Goal: Information Seeking & Learning: Learn about a topic

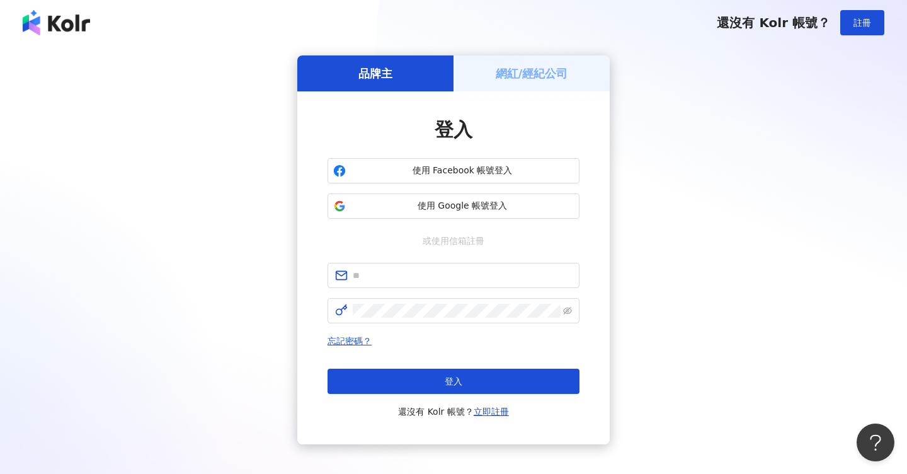
click at [696, 158] on div "品牌主 網紅/經紀公司 登入 使用 Facebook 帳號登入 使用 Google 帳號登入 或使用信箱註冊 忘記密碼？ 登入 還沒有 Kolr 帳號？ 立即…" at bounding box center [453, 249] width 877 height 389
click at [653, 170] on div "品牌主 網紅/經紀公司 登入 使用 Facebook 帳號登入 使用 Google 帳號登入 或使用信箱註冊 忘記密碼？ 登入 還沒有 Kolr 帳號？ 立即…" at bounding box center [453, 249] width 877 height 389
click at [60, 32] on img at bounding box center [56, 22] width 67 height 25
click at [433, 202] on span "使用 Google 帳號登入" at bounding box center [462, 206] width 223 height 13
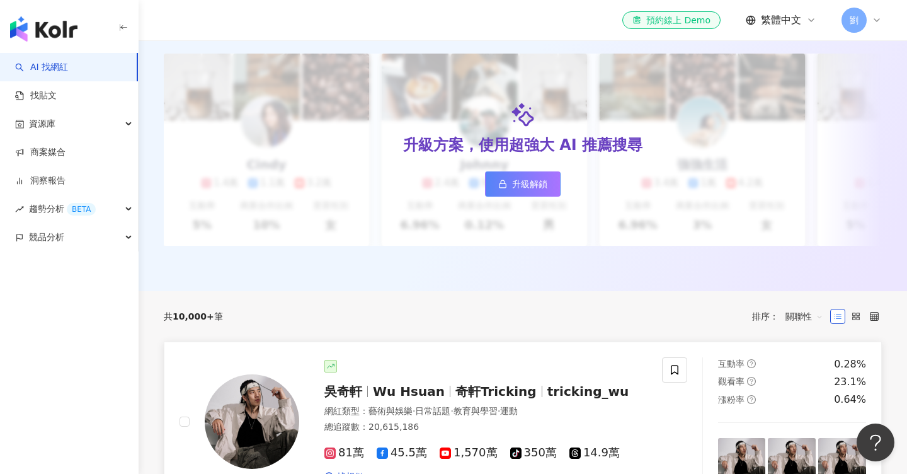
scroll to position [11, 0]
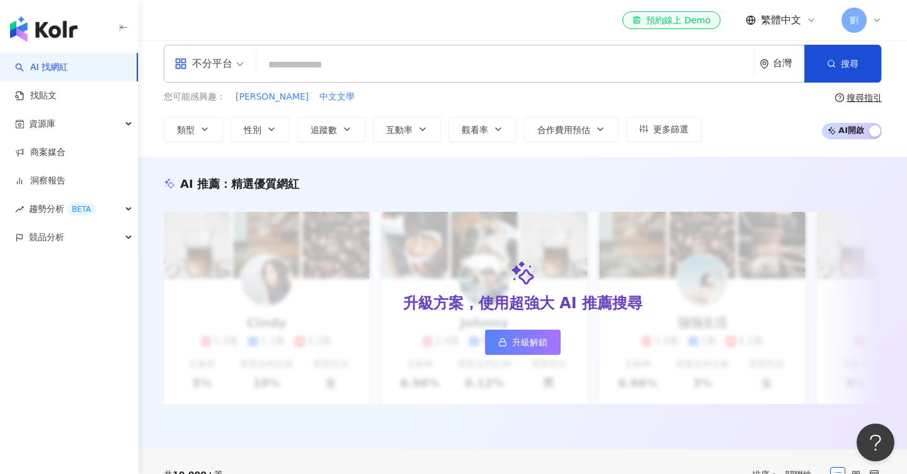
click at [314, 71] on input "search" at bounding box center [505, 65] width 488 height 24
type input "*****"
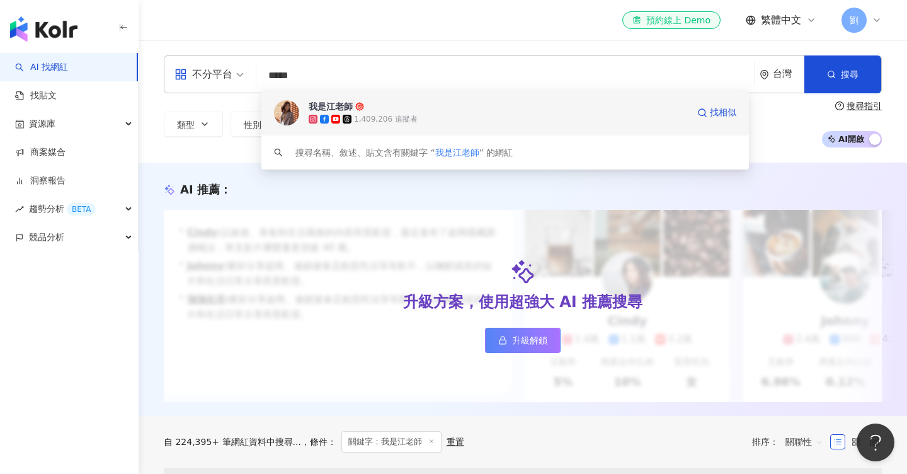
click at [343, 100] on div "我是江老師" at bounding box center [331, 106] width 44 height 13
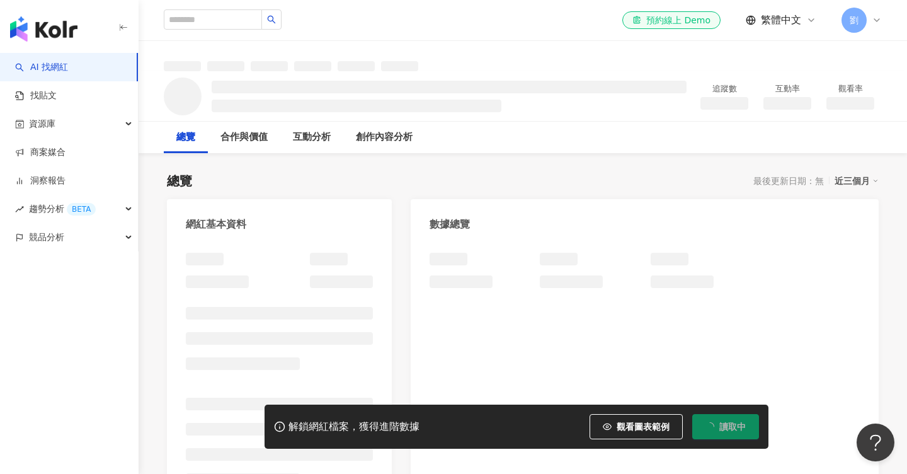
scroll to position [46, 0]
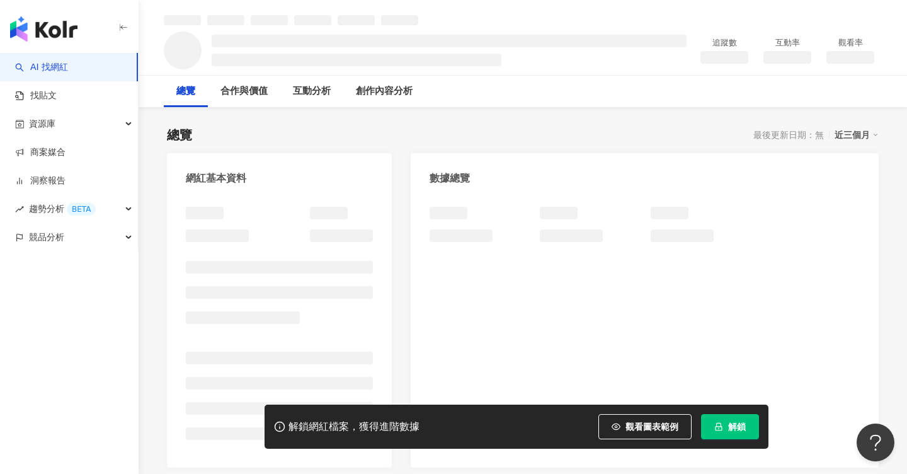
click at [740, 430] on span "解鎖" at bounding box center [737, 426] width 18 height 10
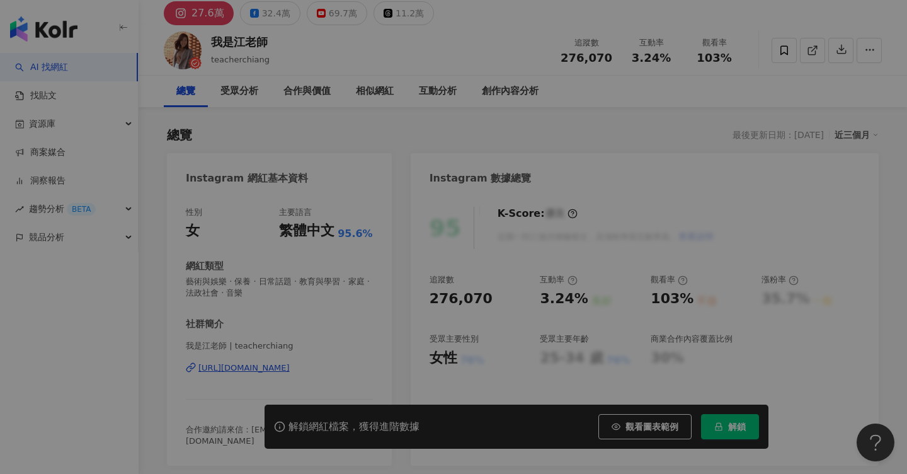
scroll to position [32, 0]
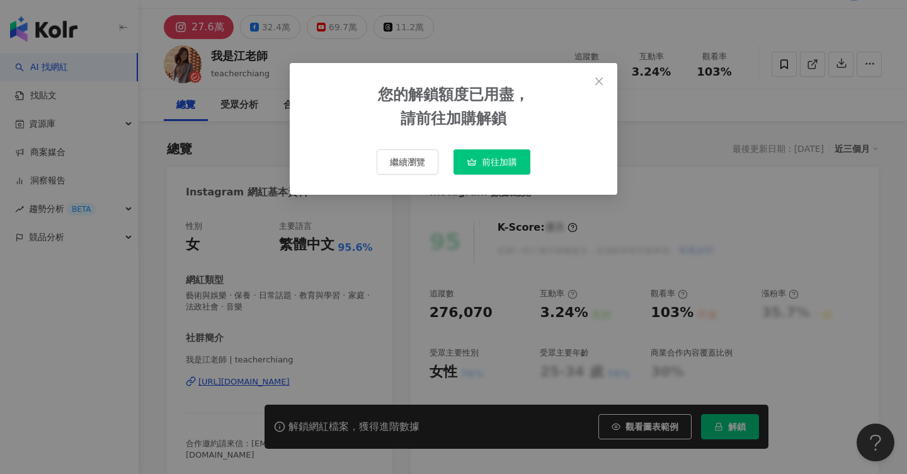
click at [490, 161] on span "前往加購" at bounding box center [499, 162] width 35 height 10
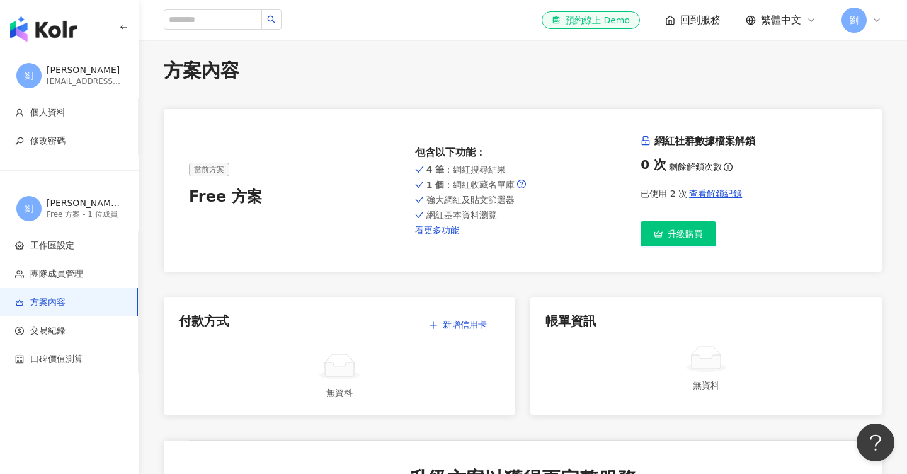
scroll to position [9, 0]
click at [857, 31] on span "劉" at bounding box center [854, 20] width 25 height 25
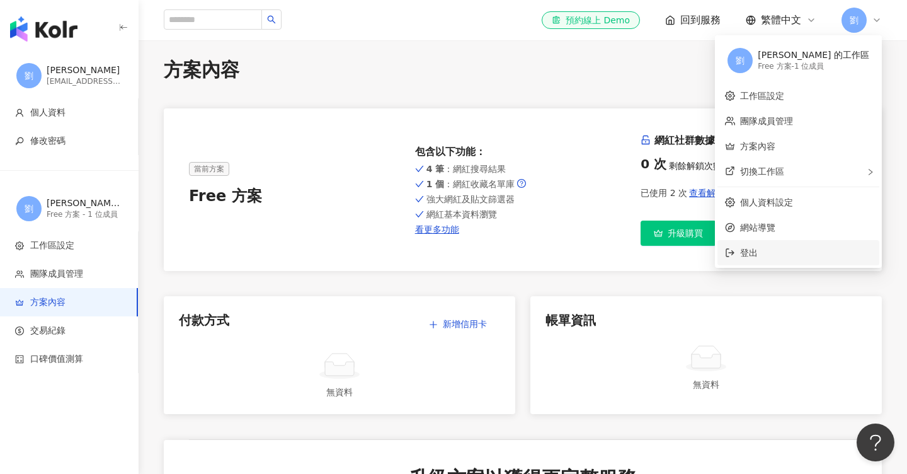
click at [803, 259] on span "登出" at bounding box center [806, 253] width 132 height 14
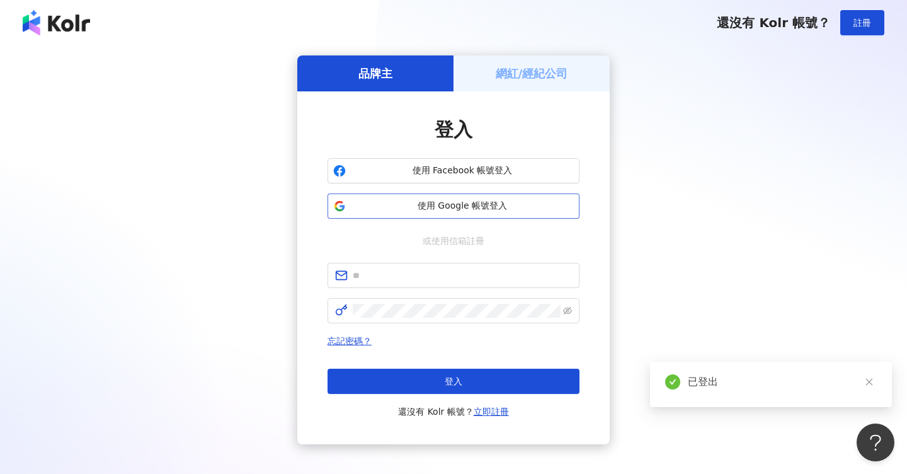
click at [464, 200] on span "使用 Google 帳號登入" at bounding box center [462, 206] width 223 height 13
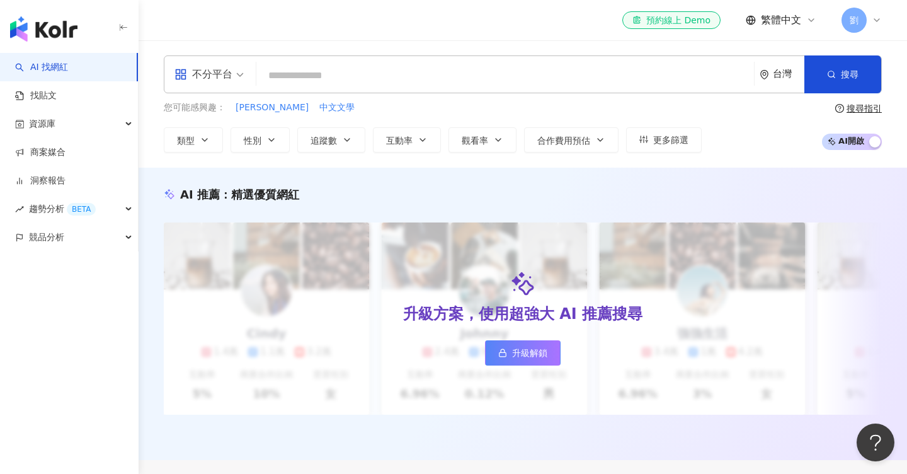
click at [435, 91] on div "不分平台 台灣 搜尋" at bounding box center [523, 74] width 718 height 38
click at [428, 82] on input "search" at bounding box center [505, 76] width 488 height 24
click at [409, 81] on input "search" at bounding box center [505, 76] width 488 height 24
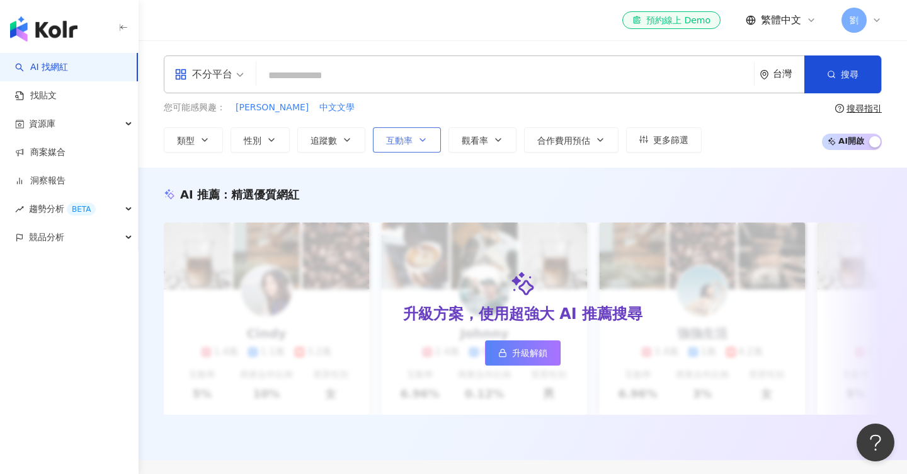
click at [409, 146] on button "互動率" at bounding box center [407, 139] width 68 height 25
click at [392, 79] on input "search" at bounding box center [505, 76] width 488 height 24
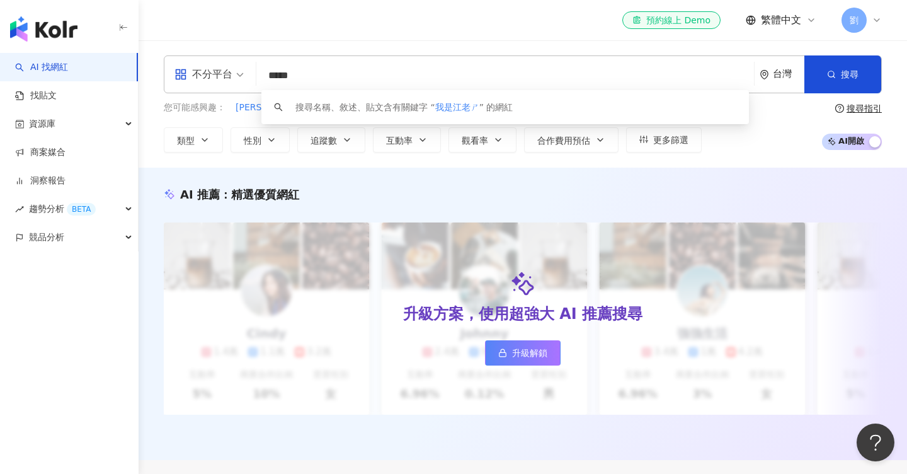
type input "*****"
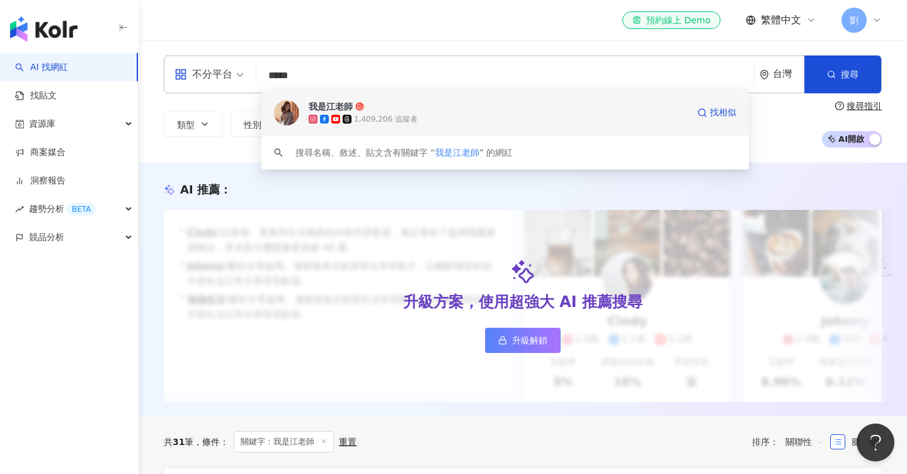
click at [415, 116] on div "1,409,206 追蹤者" at bounding box center [498, 119] width 379 height 13
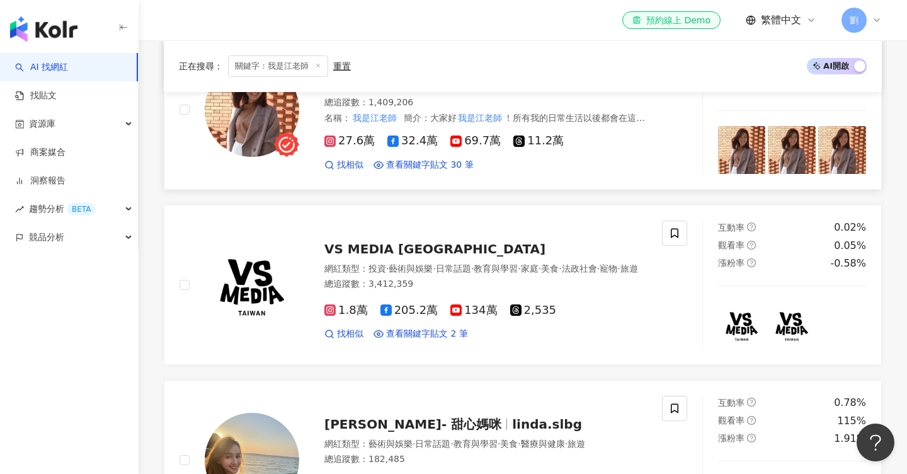
scroll to position [416, 0]
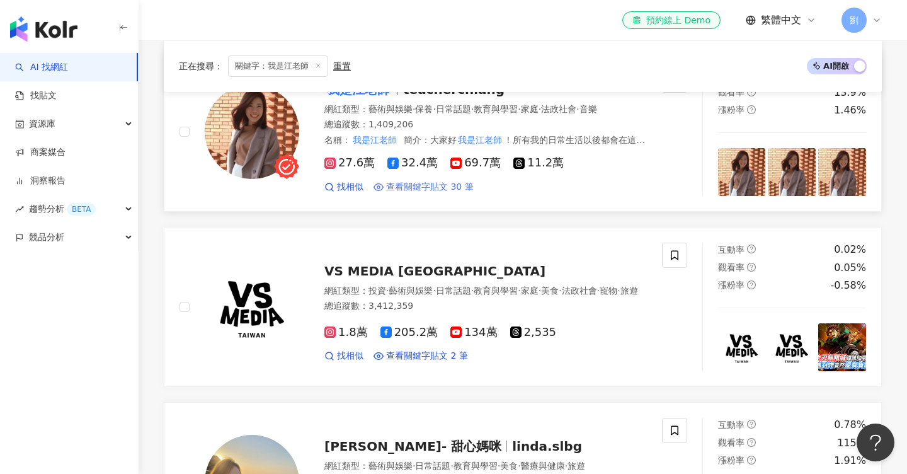
click at [422, 185] on span "查看關鍵字貼文 30 筆" at bounding box center [430, 187] width 88 height 13
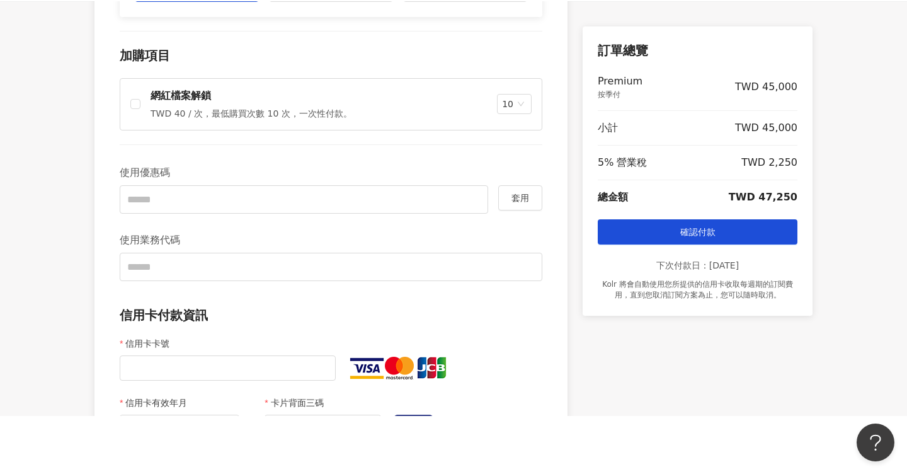
scroll to position [296, 0]
click at [163, 94] on p "網紅檔案解鎖" at bounding box center [252, 96] width 202 height 14
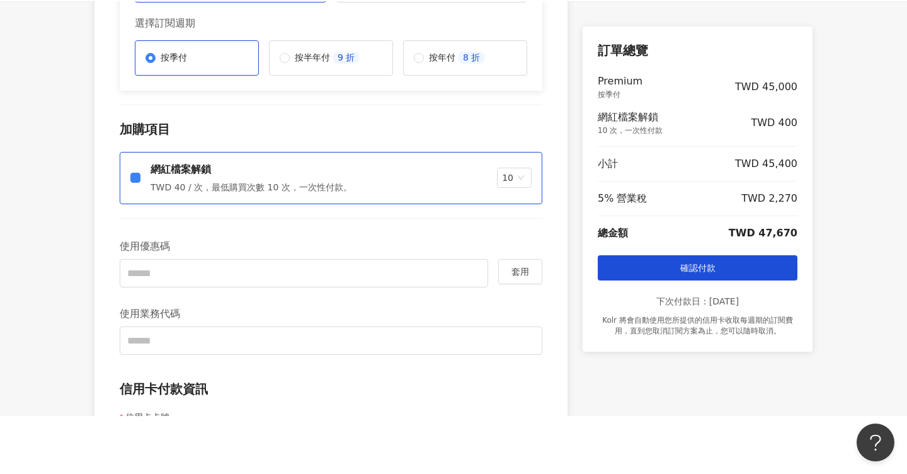
scroll to position [209, 0]
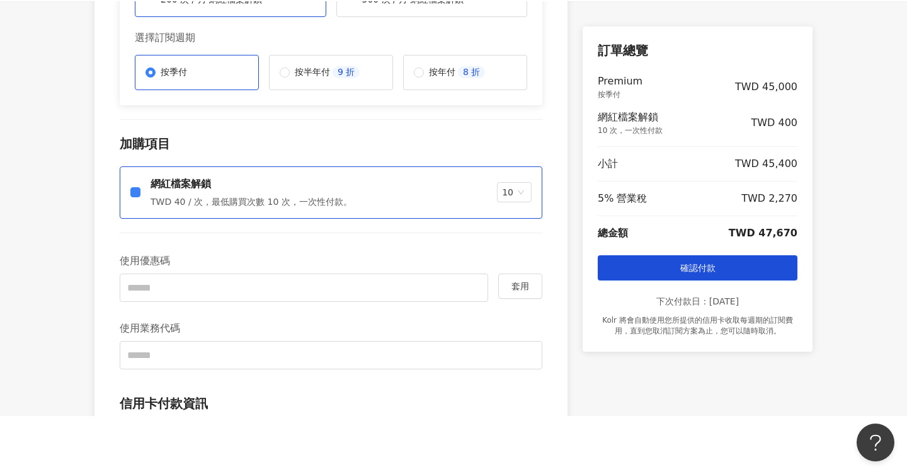
click at [169, 77] on p "按季付" at bounding box center [174, 72] width 26 height 13
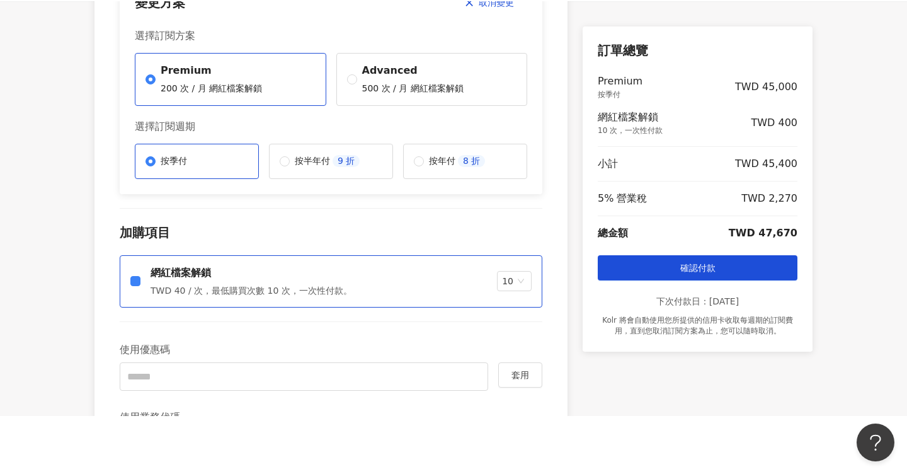
scroll to position [112, 0]
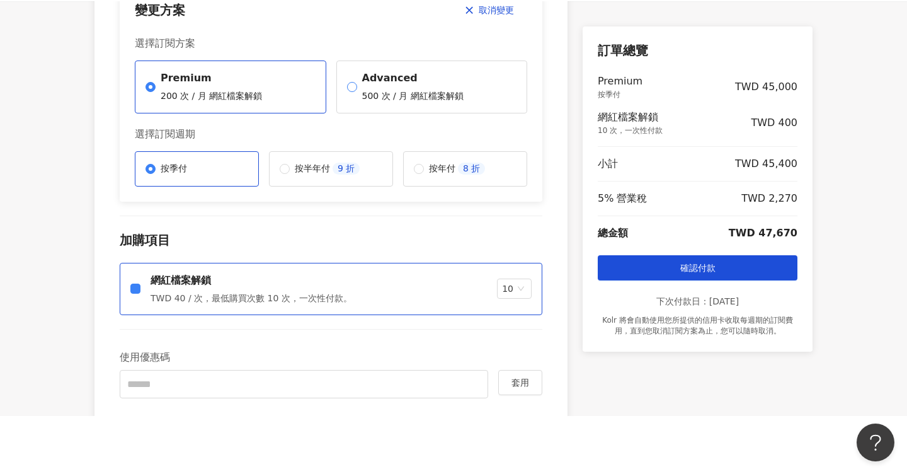
click at [416, 72] on p "Advanced" at bounding box center [412, 78] width 101 height 14
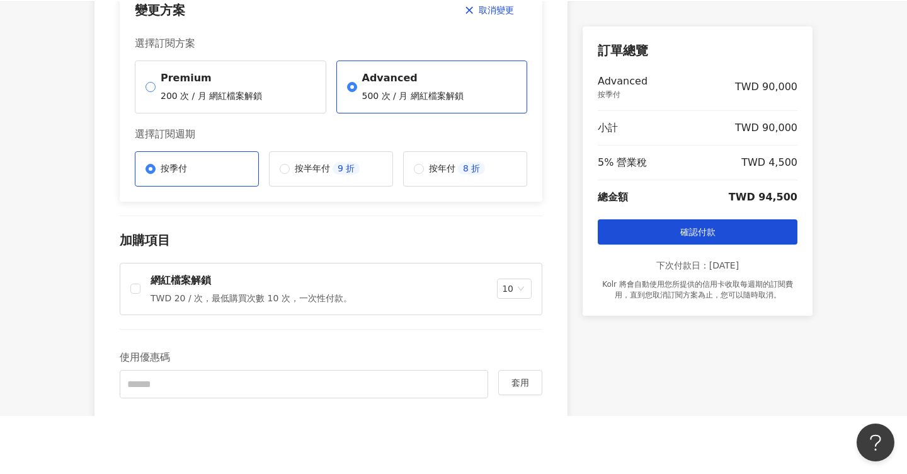
click at [287, 99] on label "Premium 200 次 / 月 網紅檔案解鎖" at bounding box center [231, 86] width 192 height 53
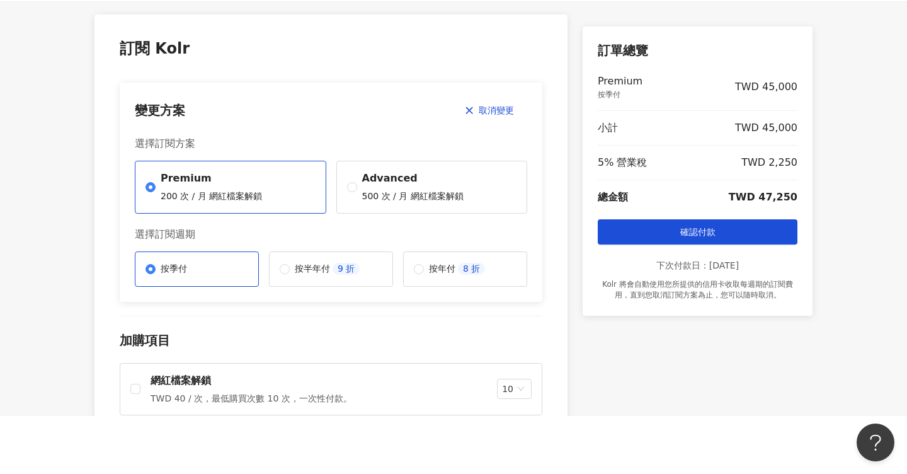
scroll to position [0, 0]
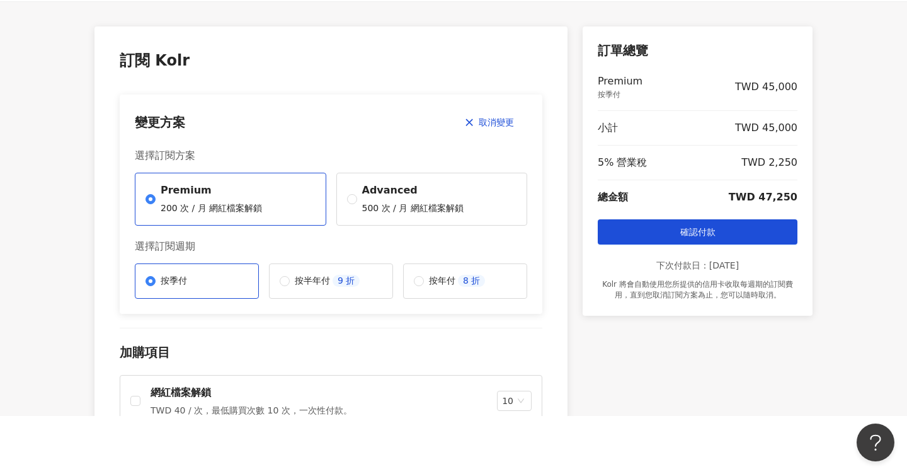
click at [232, 105] on div "變更方案 取消變更 選擇訂閱方案 Premium 200 次 / 月 網紅檔案解鎖 Advanced 500 次 / 月 網紅檔案解鎖 選擇訂閱週期 按季付 …" at bounding box center [331, 204] width 423 height 219
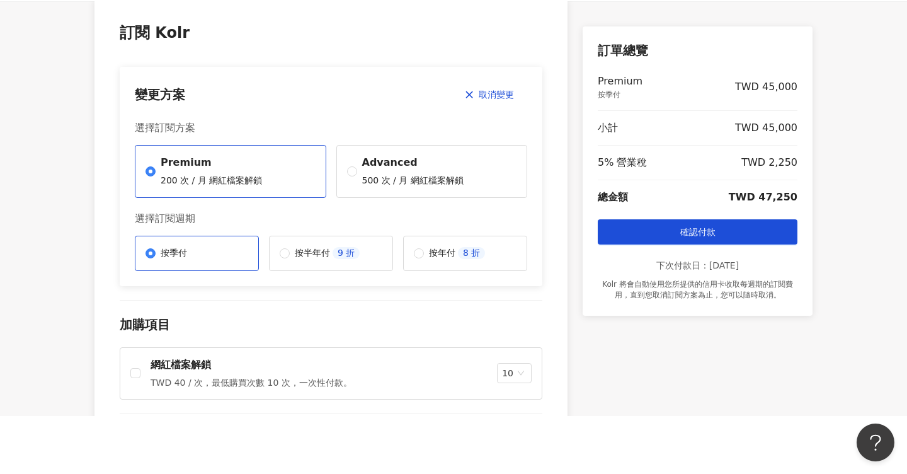
scroll to position [29, 0]
click at [377, 254] on label "按半年付 9 折" at bounding box center [331, 251] width 124 height 35
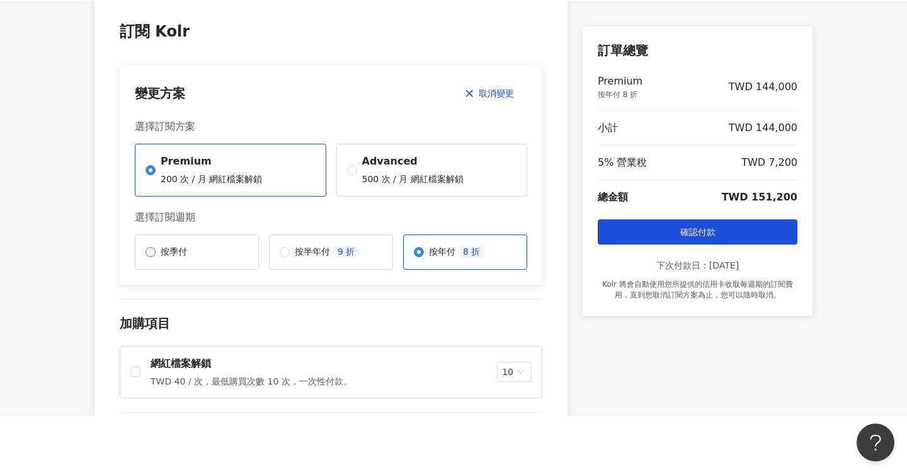
click at [195, 249] on label "按季付" at bounding box center [197, 251] width 124 height 35
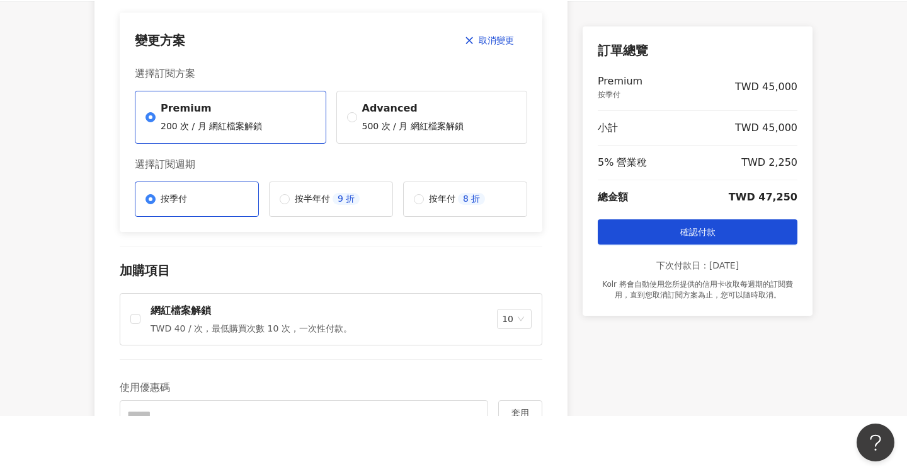
scroll to position [154, 0]
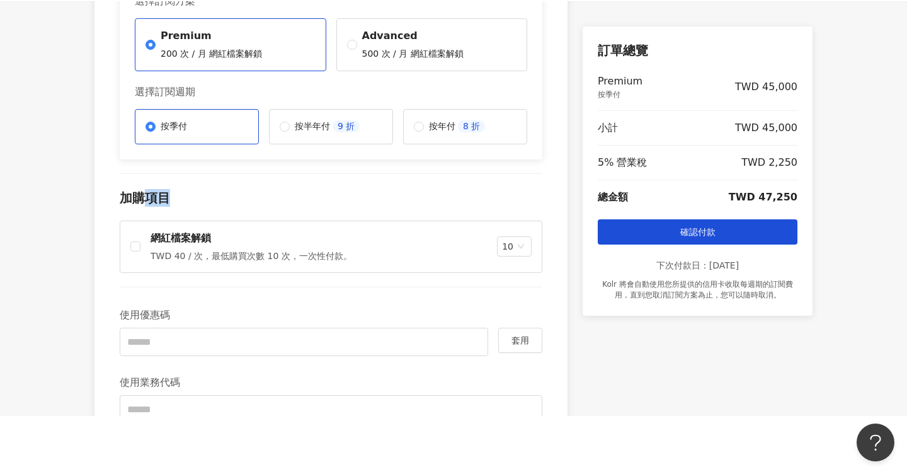
drag, startPoint x: 144, startPoint y: 190, endPoint x: 192, endPoint y: 198, distance: 48.7
click at [192, 198] on p "加購項目" at bounding box center [331, 198] width 423 height 18
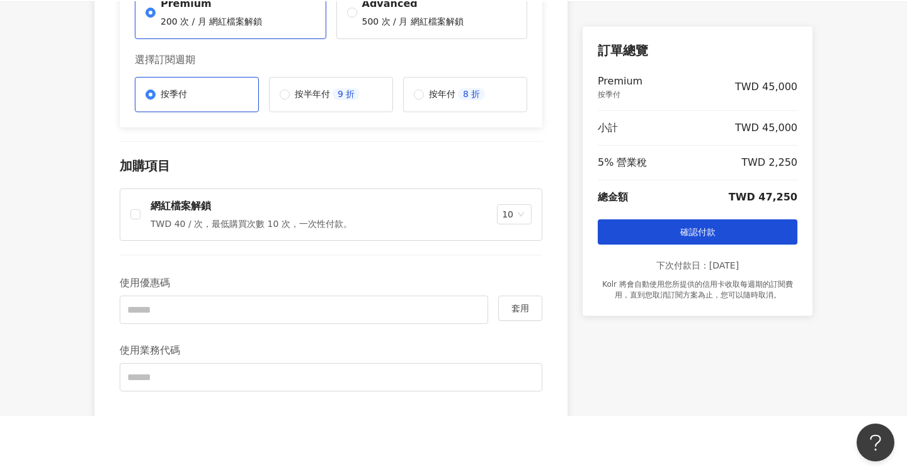
scroll to position [253, 0]
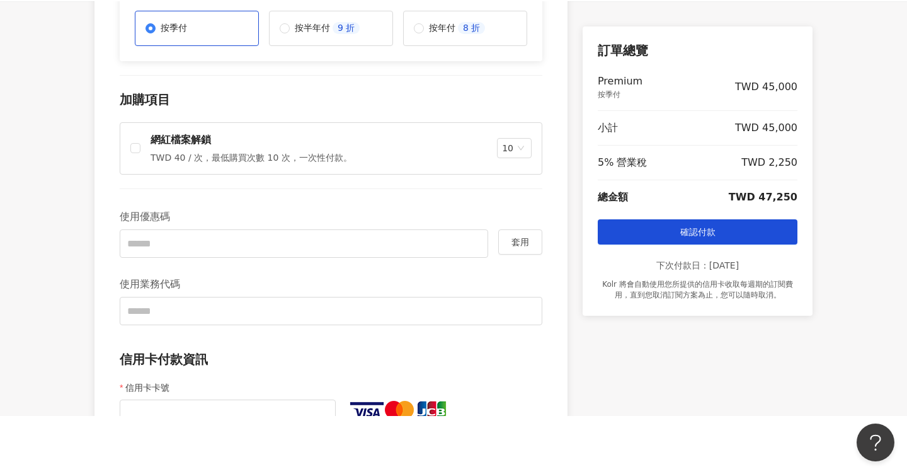
click at [176, 163] on p "TWD 40 / 次，最低購買次數 10 次，一次性付款。" at bounding box center [252, 158] width 202 height 13
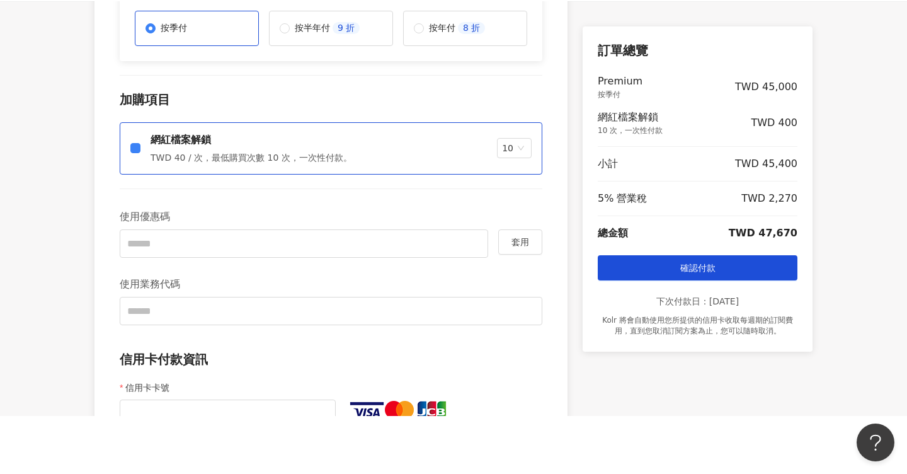
click at [172, 157] on p "TWD 40 / 次，最低購買次數 10 次，一次性付款。" at bounding box center [252, 158] width 202 height 13
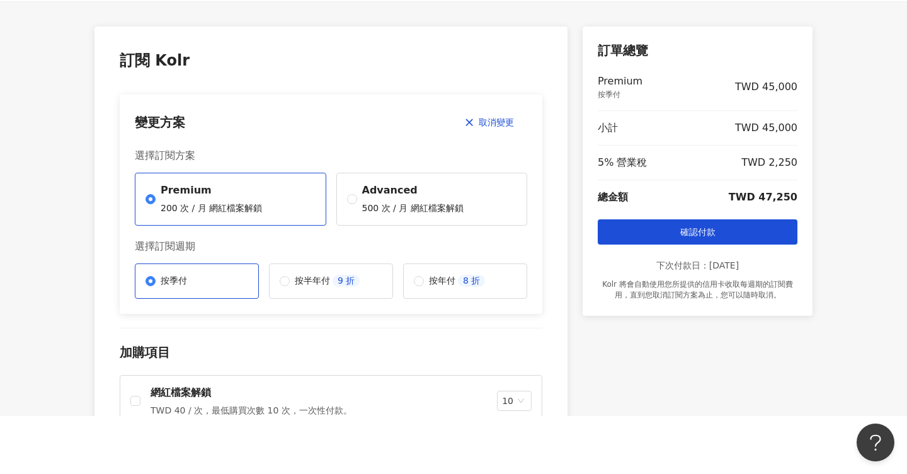
scroll to position [38, 0]
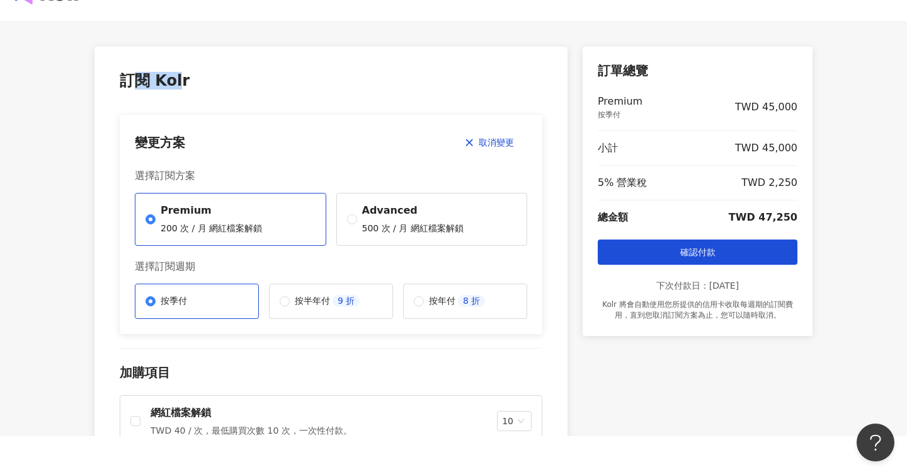
drag, startPoint x: 176, startPoint y: 81, endPoint x: 133, endPoint y: 79, distance: 43.5
click at [133, 79] on p "訂閱 Kolr" at bounding box center [331, 81] width 423 height 18
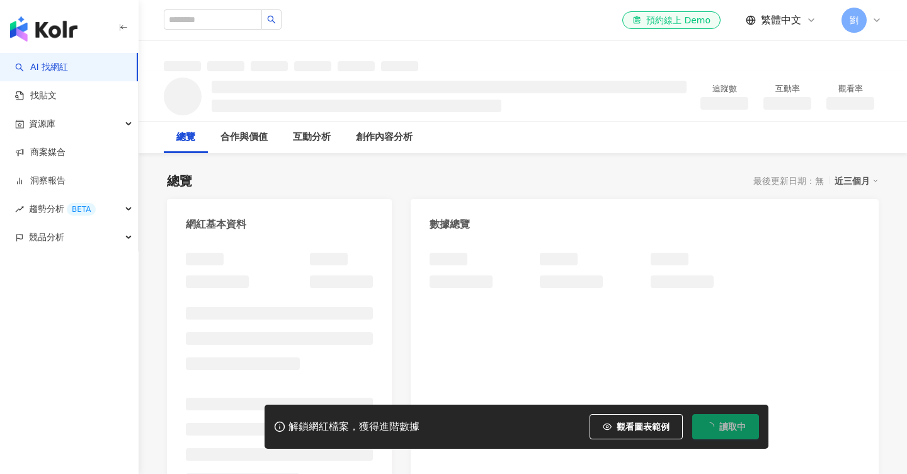
scroll to position [18, 0]
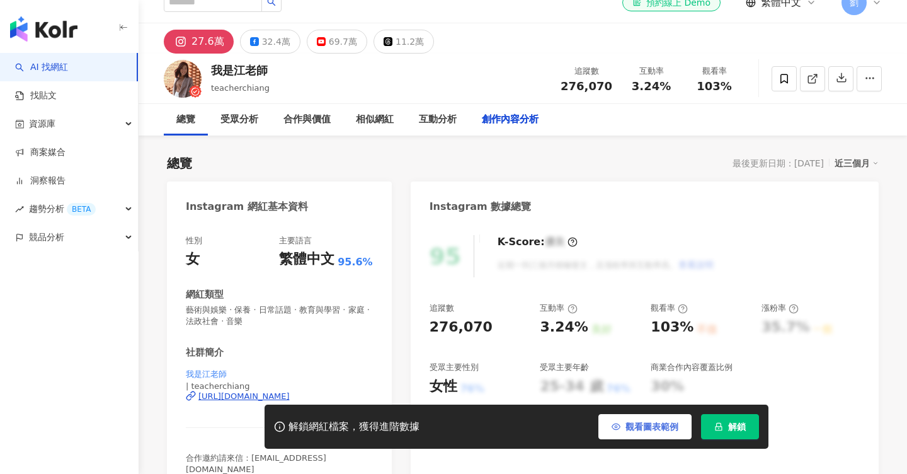
scroll to position [3870, 0]
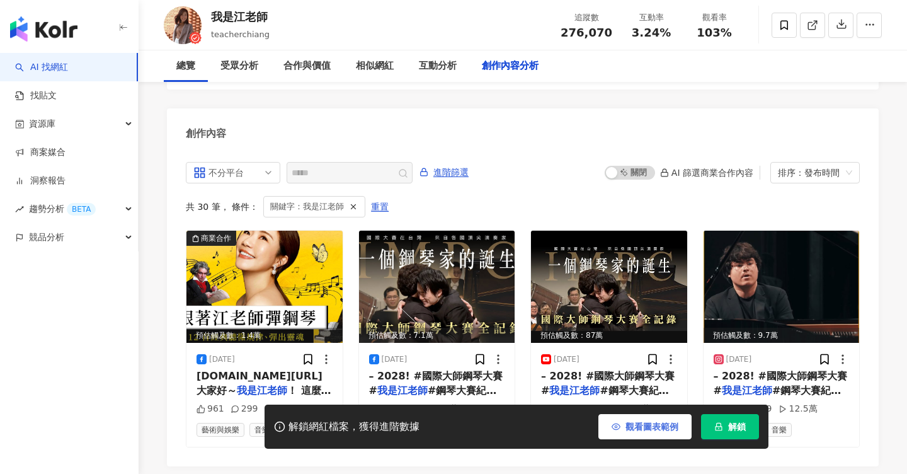
click at [636, 428] on span "觀看圖表範例" at bounding box center [652, 426] width 53 height 10
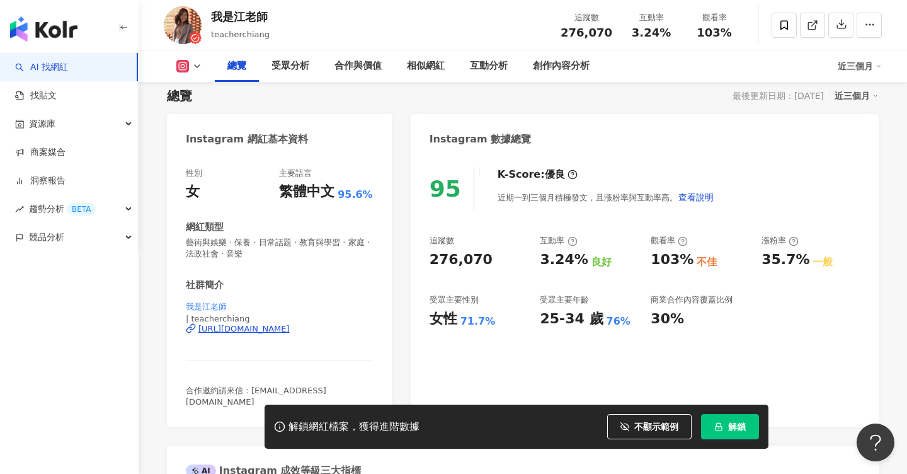
scroll to position [86, 0]
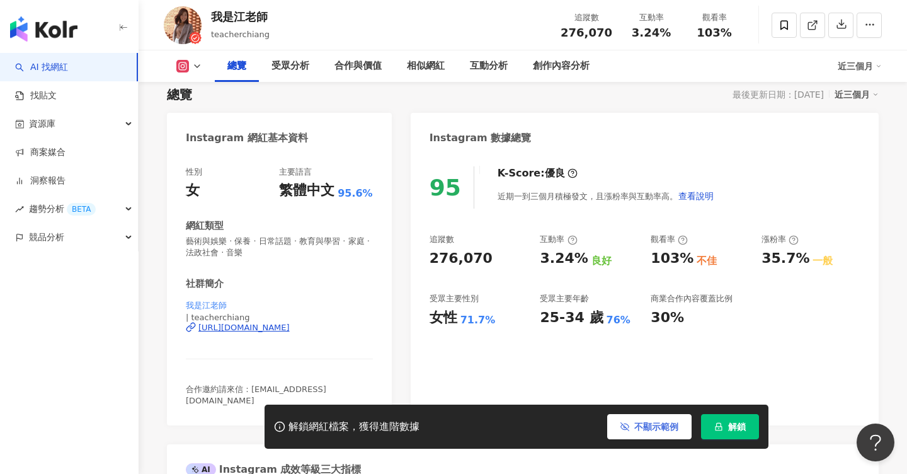
click at [623, 423] on icon "button" at bounding box center [625, 426] width 9 height 9
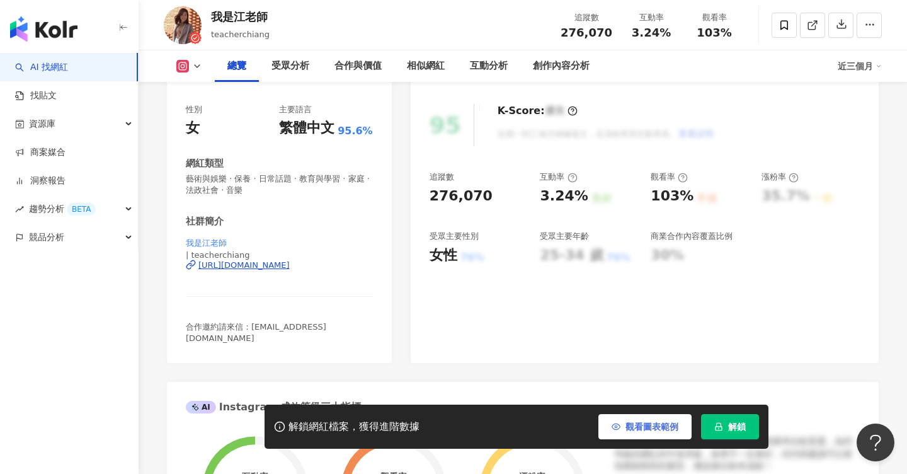
scroll to position [152, 0]
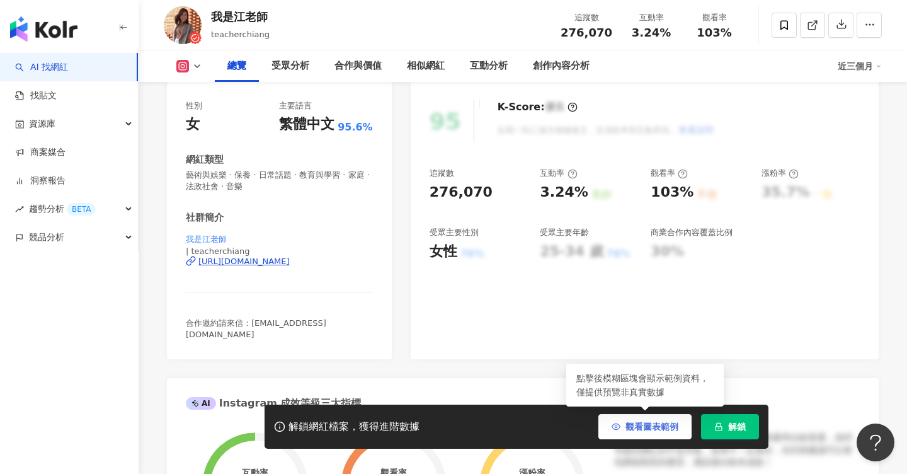
click at [631, 423] on span "觀看圖表範例" at bounding box center [652, 426] width 53 height 10
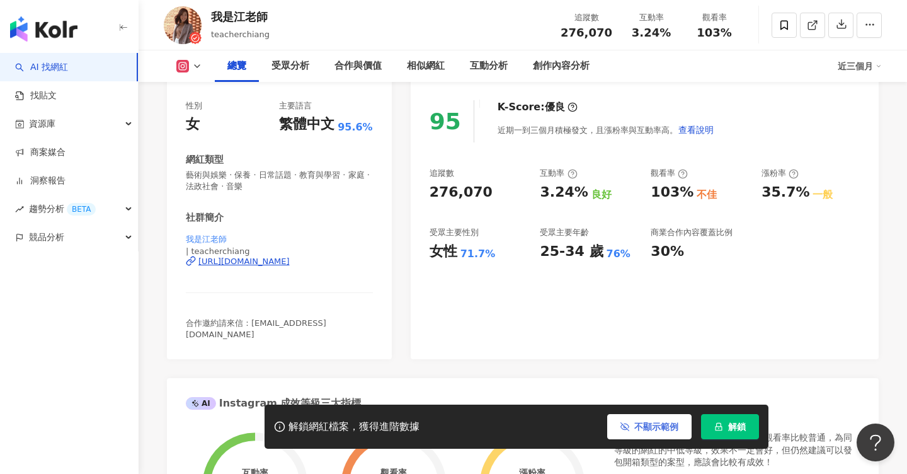
click at [629, 434] on button "不顯示範例" at bounding box center [649, 426] width 84 height 25
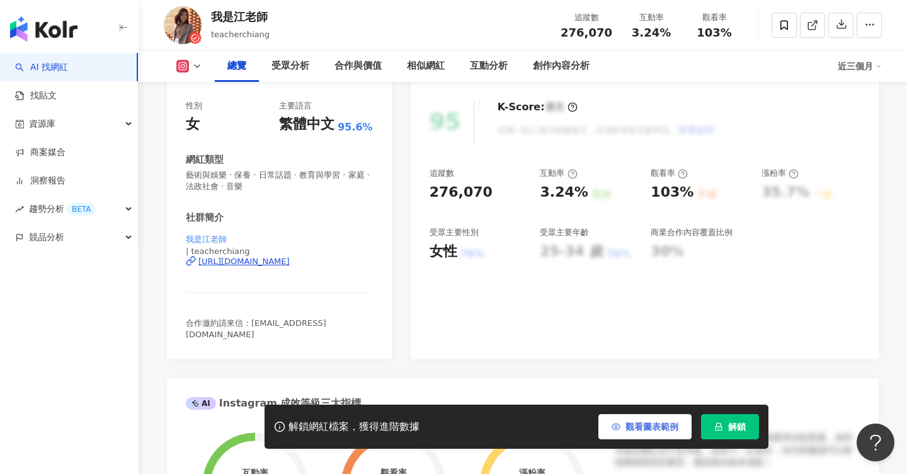
click at [629, 434] on button "觀看圖表範例" at bounding box center [645, 426] width 93 height 25
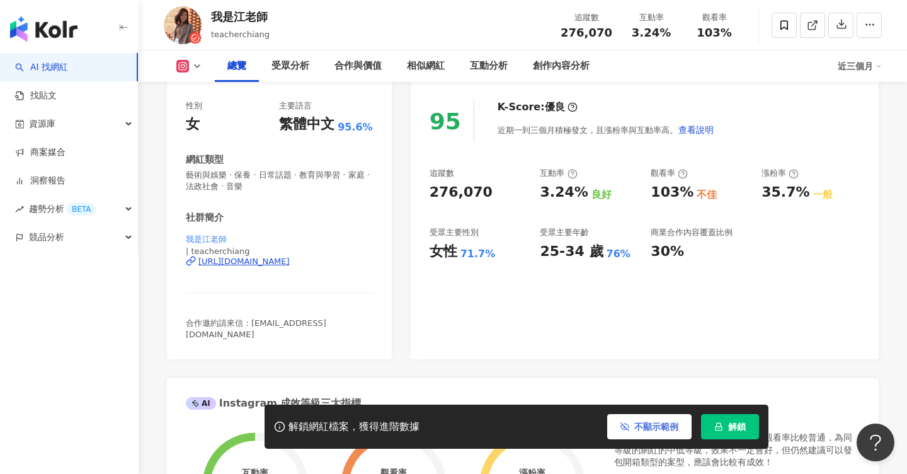
click at [629, 434] on button "不顯示範例" at bounding box center [649, 426] width 84 height 25
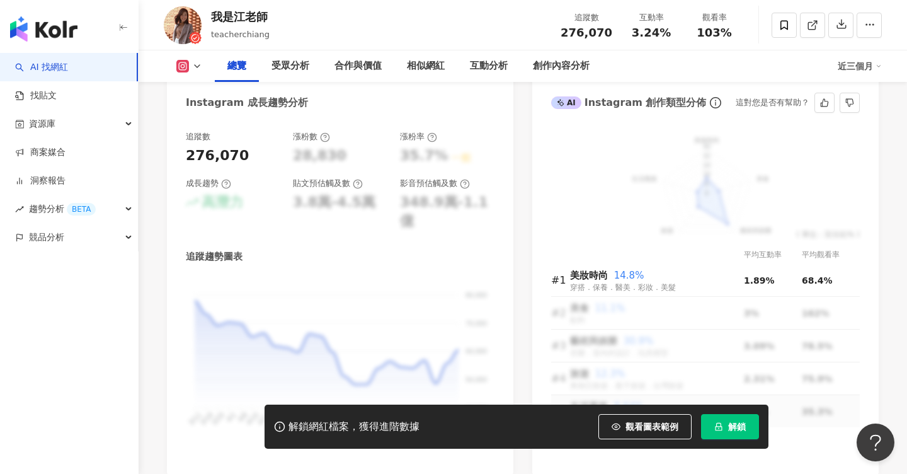
scroll to position [693, 0]
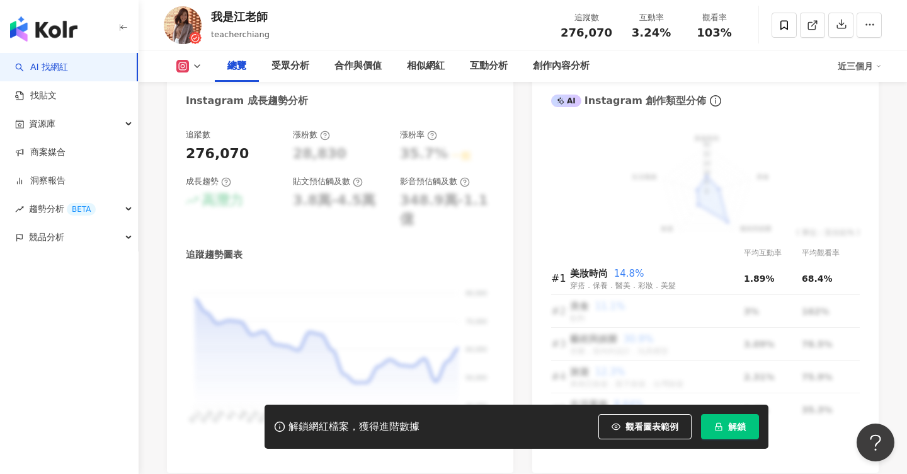
click at [633, 407] on div "解鎖網紅檔案，獲得進階數據 觀看圖表範例 點擊後模糊區塊會顯示範例資料，僅提供預覽非真實數據 解鎖" at bounding box center [517, 426] width 504 height 44
click at [634, 415] on button "觀看圖表範例" at bounding box center [645, 426] width 93 height 25
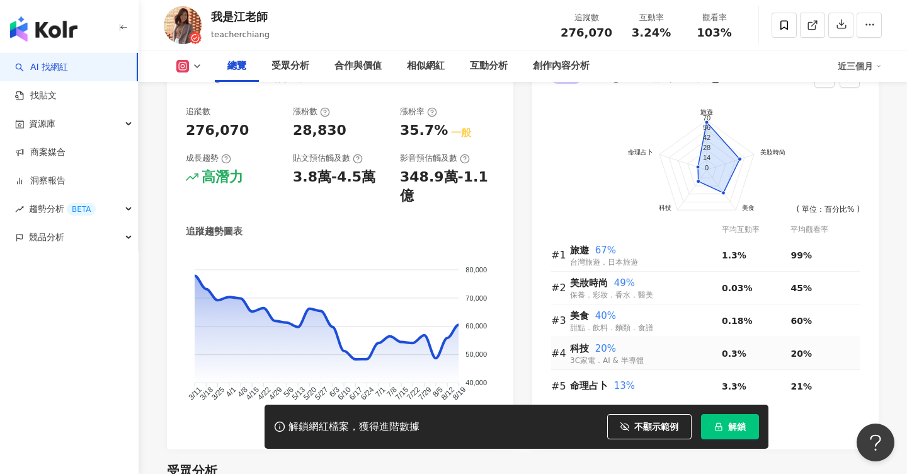
scroll to position [714, 0]
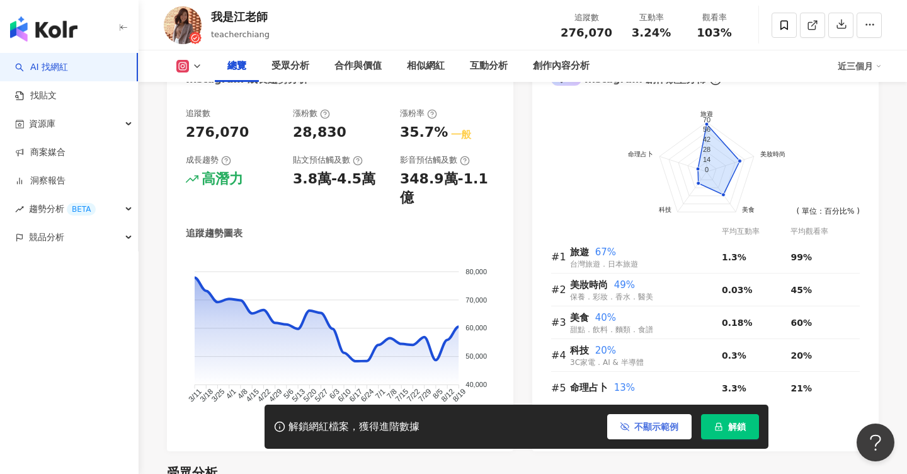
click at [638, 422] on span "不顯示範例" at bounding box center [656, 426] width 44 height 10
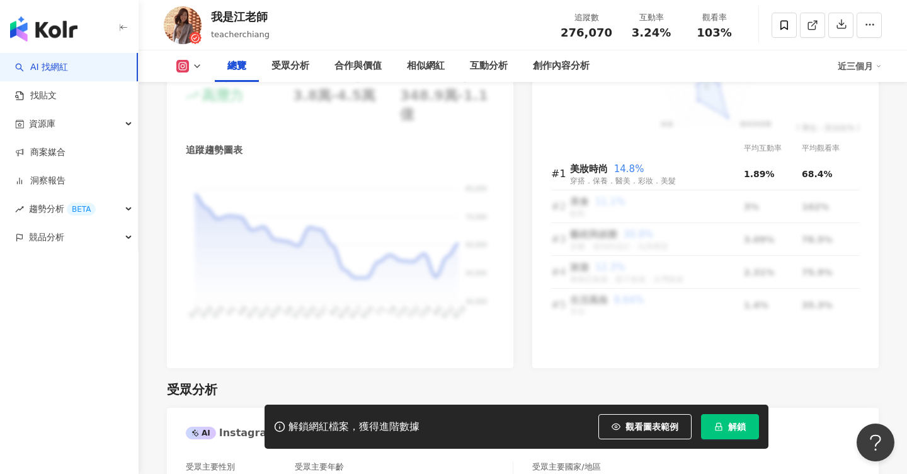
scroll to position [795, 0]
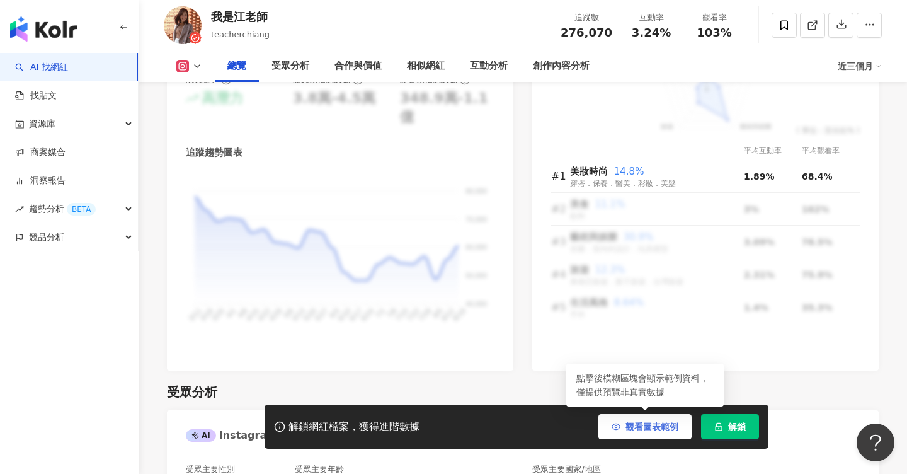
click at [625, 425] on button "觀看圖表範例" at bounding box center [645, 426] width 93 height 25
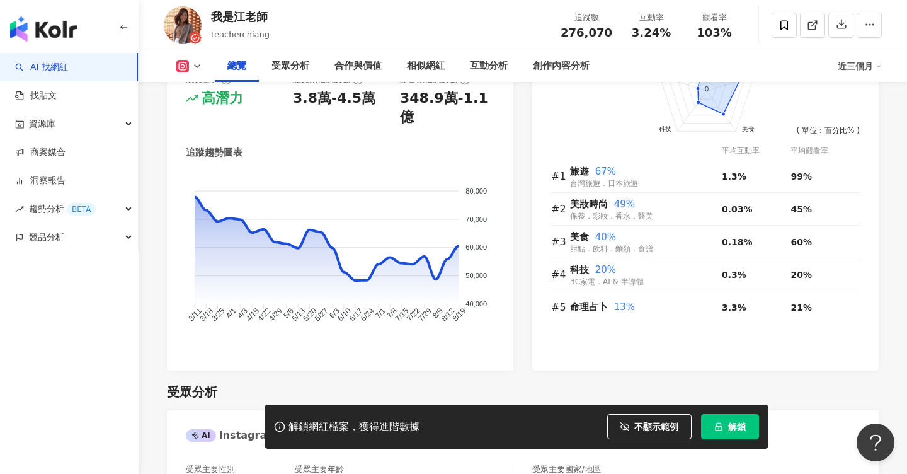
click at [624, 428] on icon "button" at bounding box center [625, 426] width 9 height 9
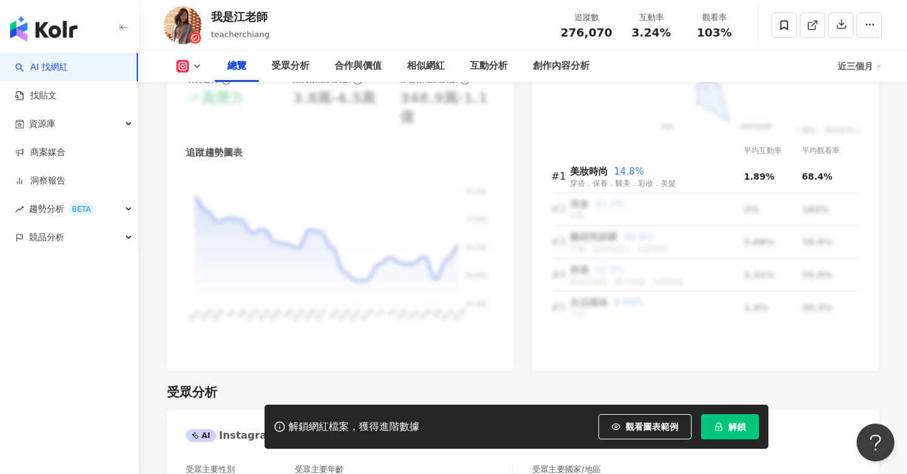
click at [630, 331] on div "前往申請試用方案解鎖 ( 立即註冊 ) 美妝時尚 美食 藝術與娛樂 旅遊 生活風格 40 32 24 16 8 0 ( 單位：百分比% ) 平均互動率 平均觀…" at bounding box center [705, 192] width 347 height 356
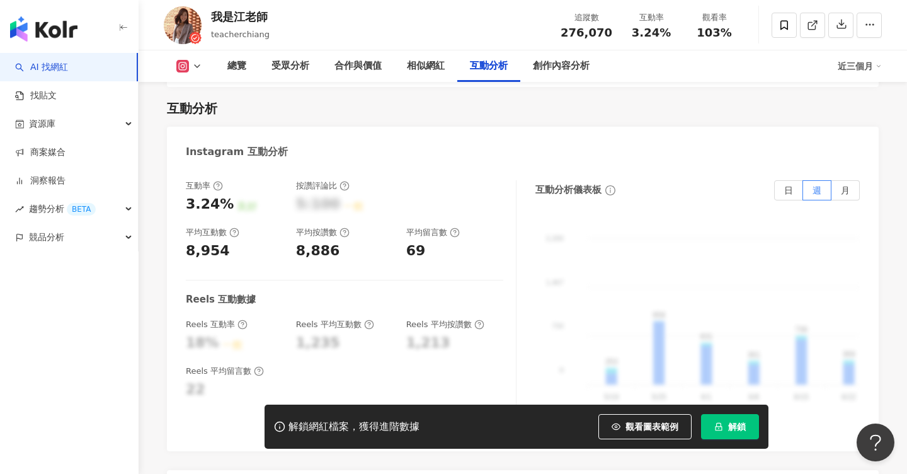
scroll to position [2466, 0]
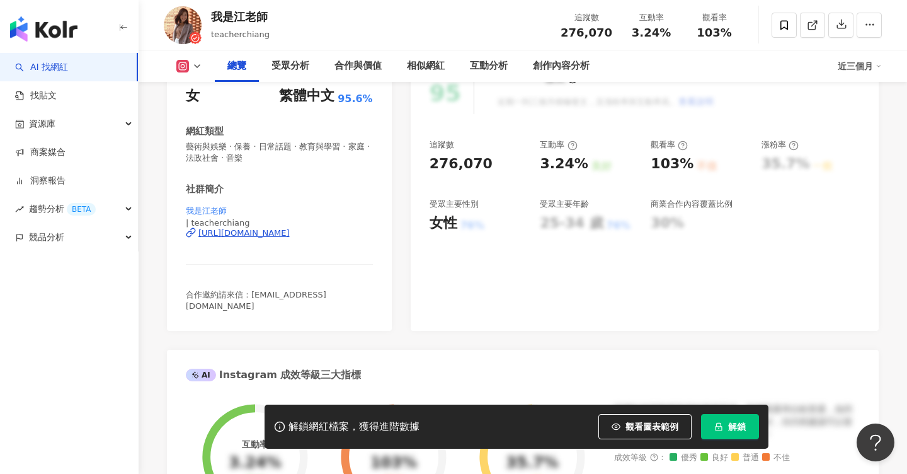
scroll to position [182, 0]
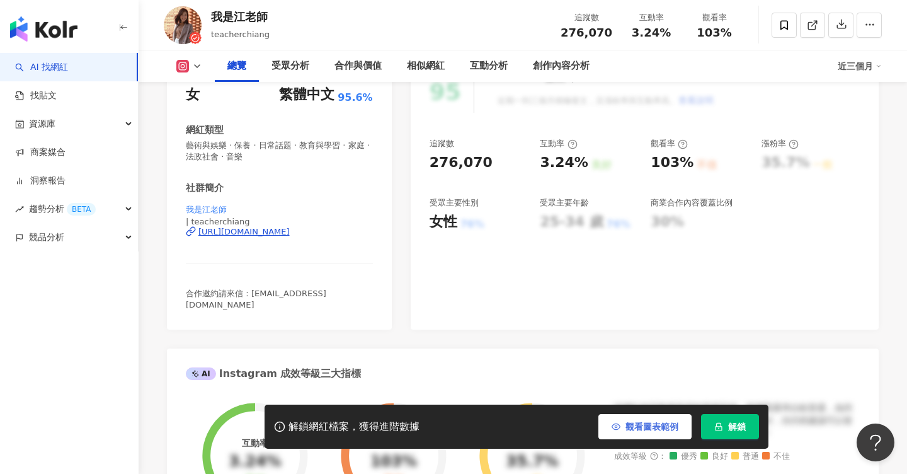
click at [652, 427] on span "觀看圖表範例" at bounding box center [652, 426] width 53 height 10
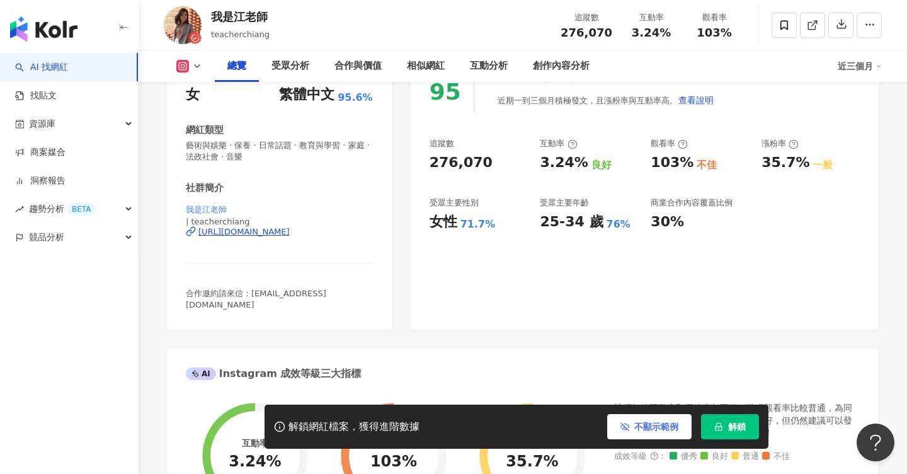
click at [646, 425] on span "不顯示範例" at bounding box center [656, 426] width 44 height 10
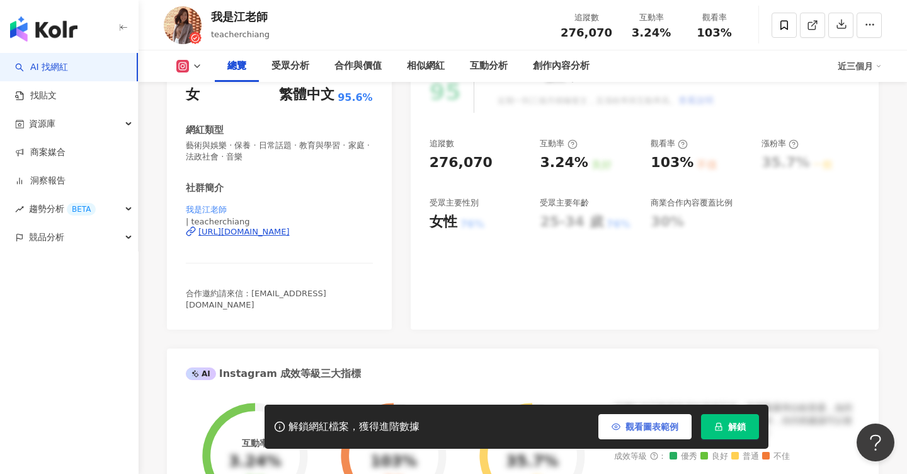
click at [646, 425] on span "觀看圖表範例" at bounding box center [652, 426] width 53 height 10
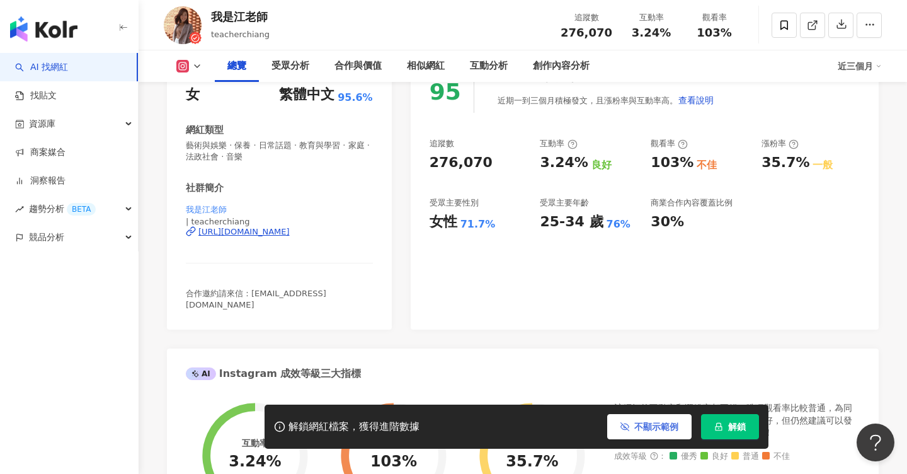
click at [646, 425] on span "不顯示範例" at bounding box center [656, 426] width 44 height 10
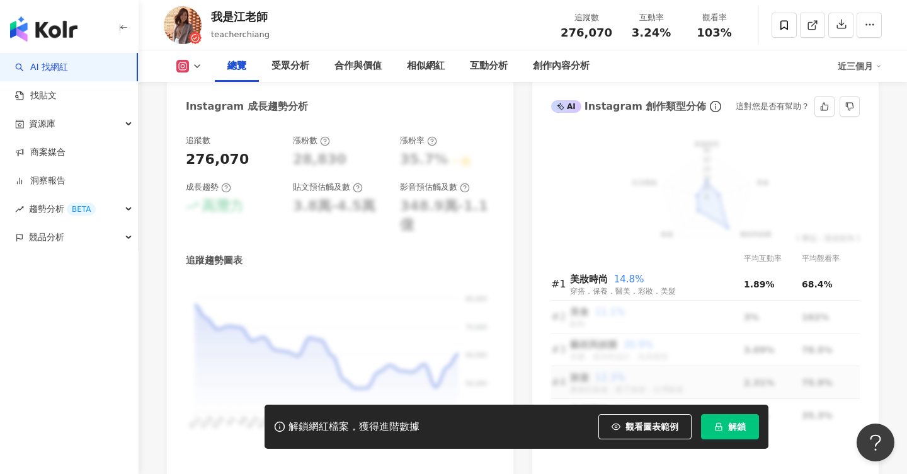
scroll to position [684, 0]
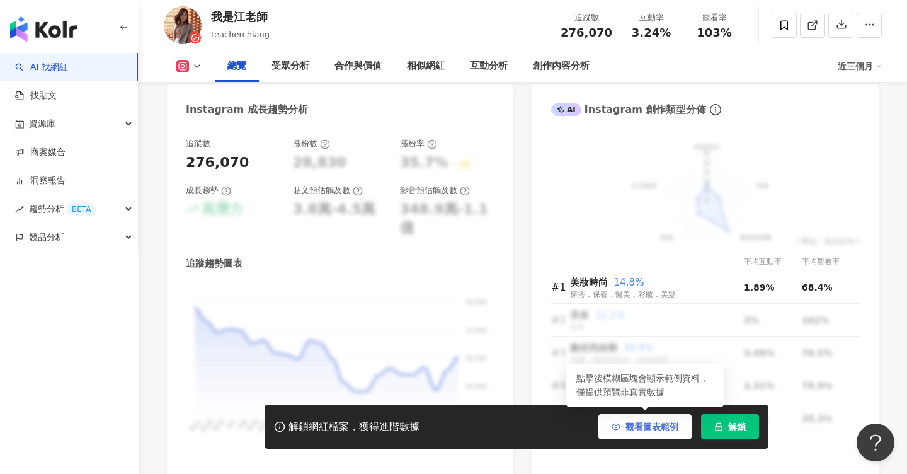
click at [629, 424] on span "觀看圖表範例" at bounding box center [652, 426] width 53 height 10
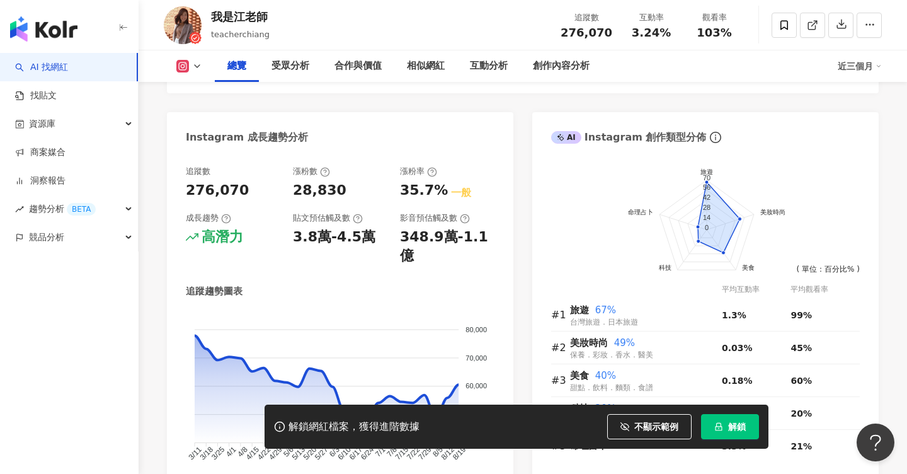
scroll to position [657, 0]
click at [630, 434] on button "不顯示範例" at bounding box center [649, 426] width 84 height 25
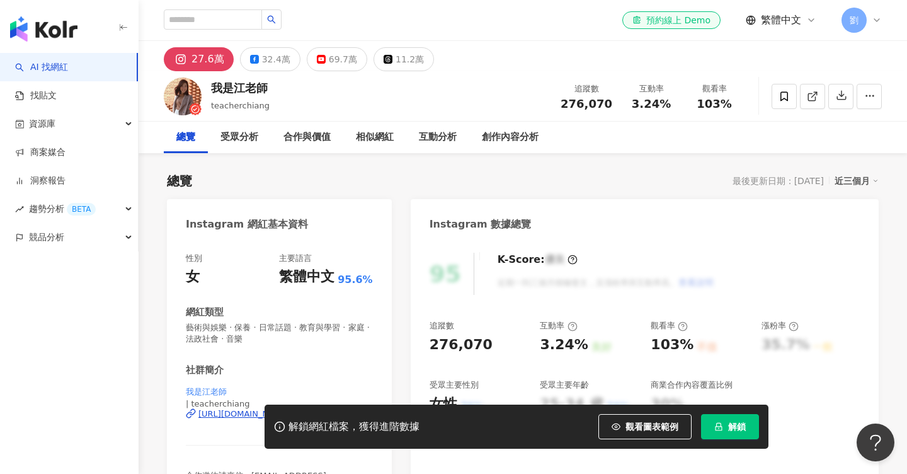
scroll to position [0, 0]
click at [450, 124] on div "互動分析" at bounding box center [437, 138] width 63 height 32
click at [852, 28] on span "劉" at bounding box center [854, 20] width 25 height 25
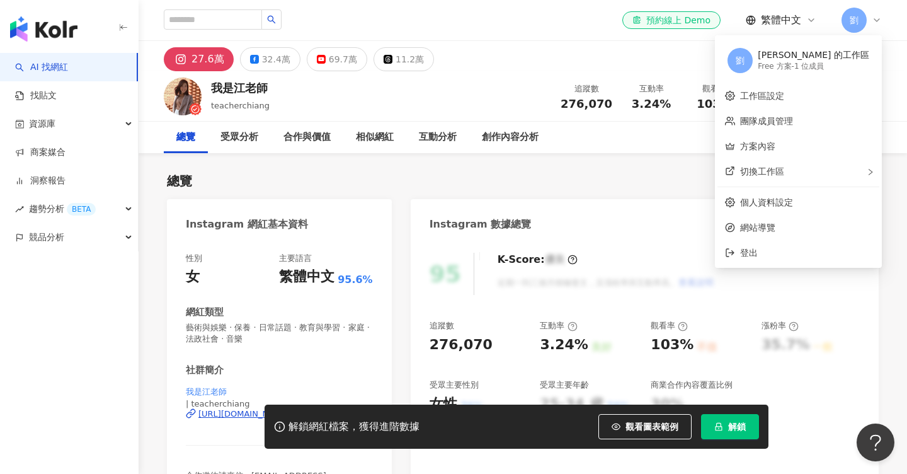
click at [694, 211] on div "Instagram 數據總覽" at bounding box center [645, 219] width 468 height 41
